Goal: Task Accomplishment & Management: Complete application form

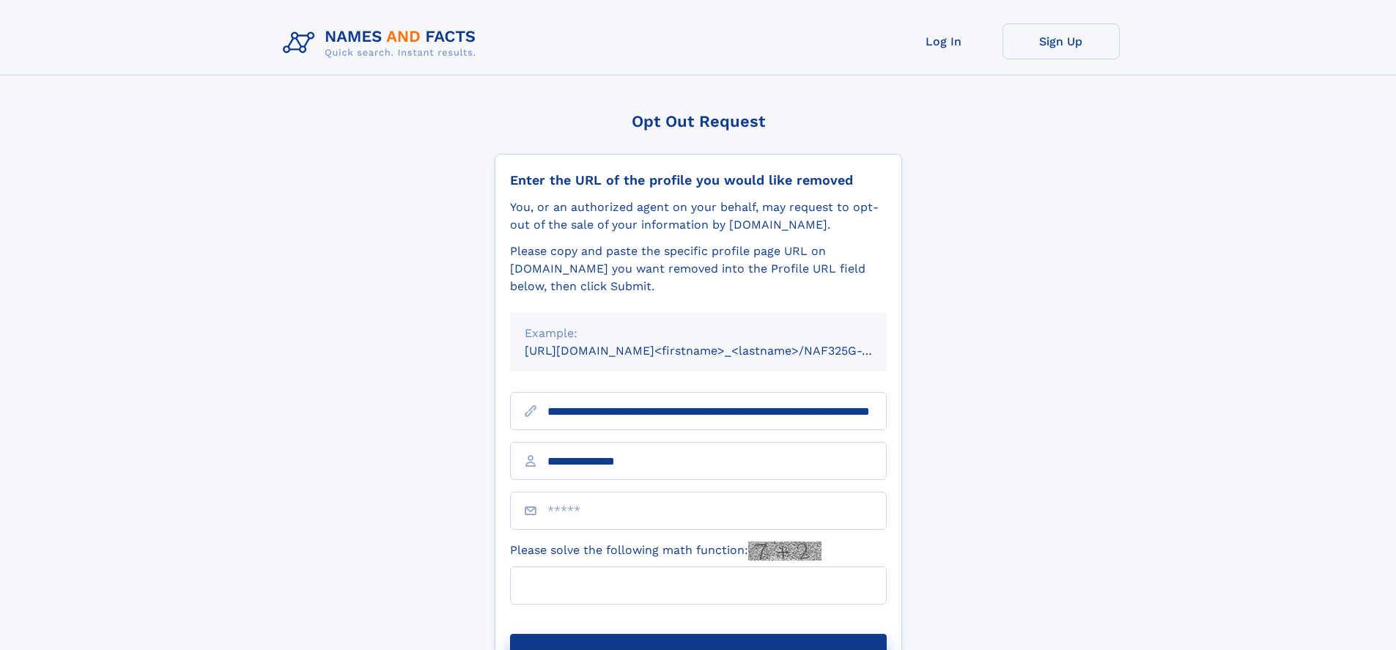
type input "**********"
type input "*"
click at [698, 634] on button "Submit Opt Out Request" at bounding box center [698, 657] width 377 height 47
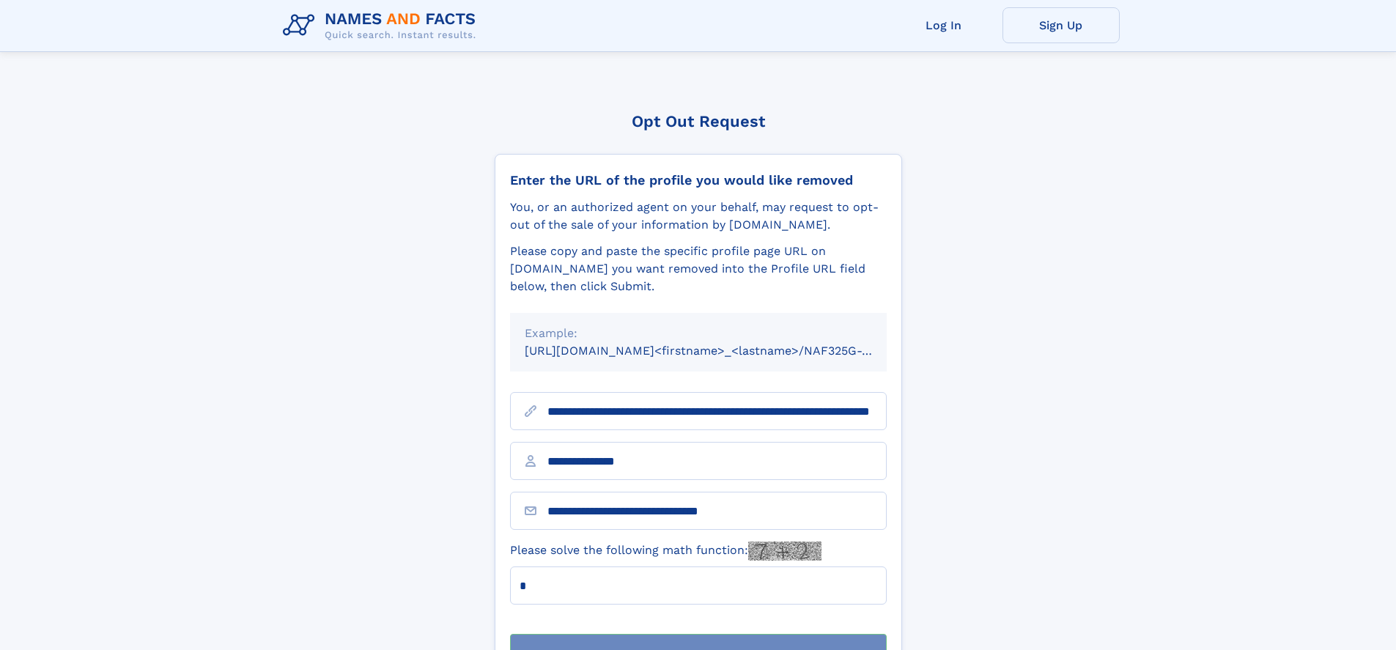
scroll to position [47, 0]
